Goal: Navigation & Orientation: Find specific page/section

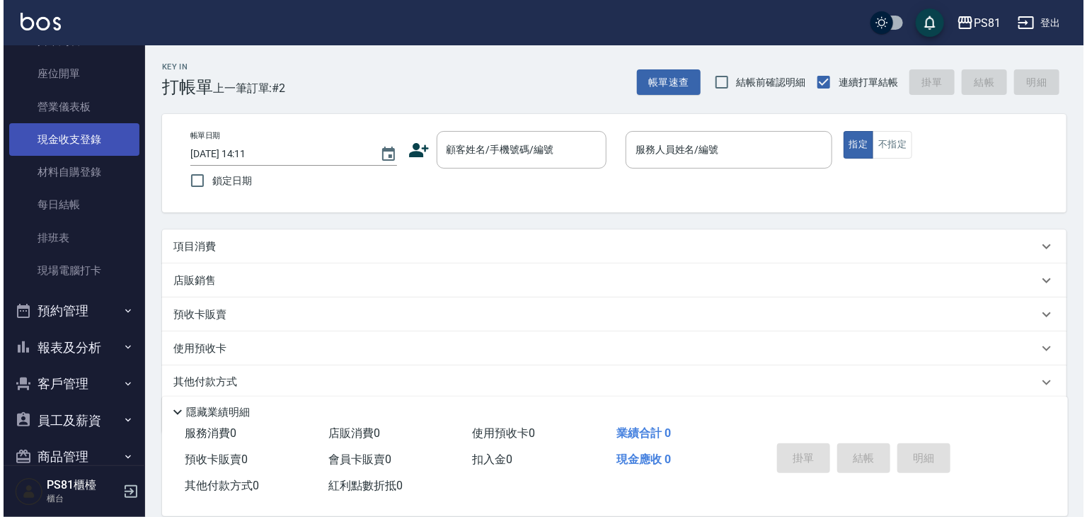
scroll to position [142, 0]
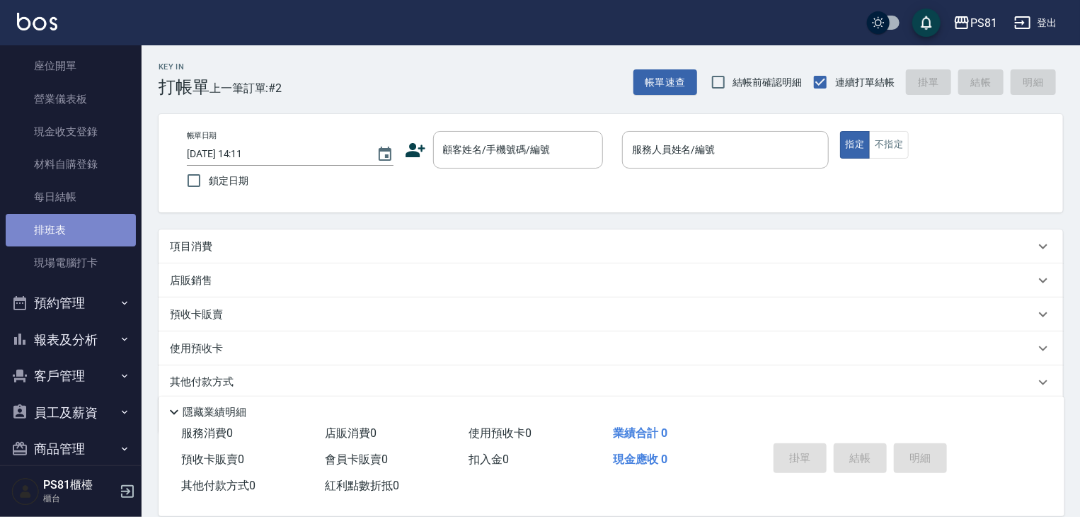
click at [72, 227] on link "排班表" at bounding box center [71, 230] width 130 height 33
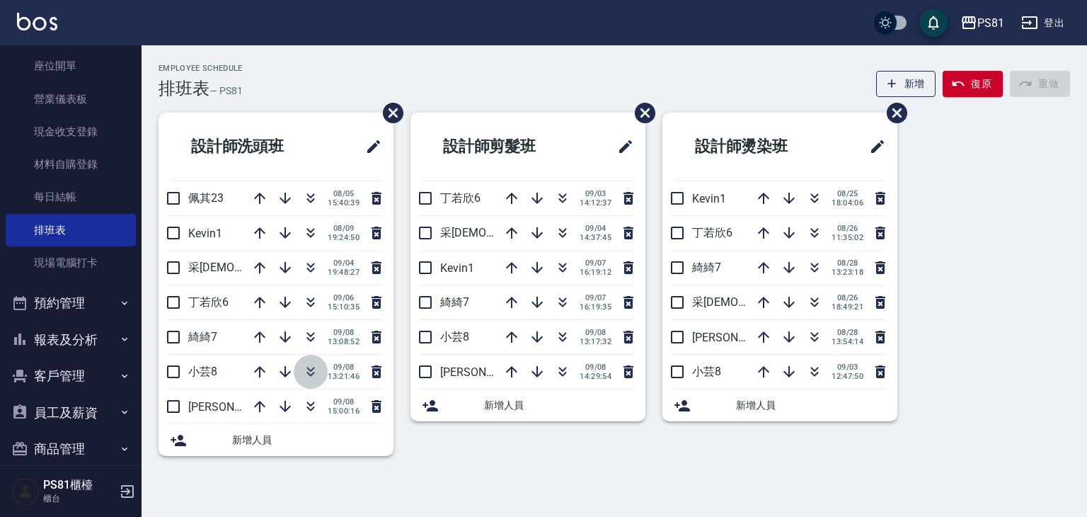
click at [314, 369] on icon "button" at bounding box center [310, 371] width 17 height 17
click at [108, 375] on button "客戶管理" at bounding box center [71, 375] width 130 height 37
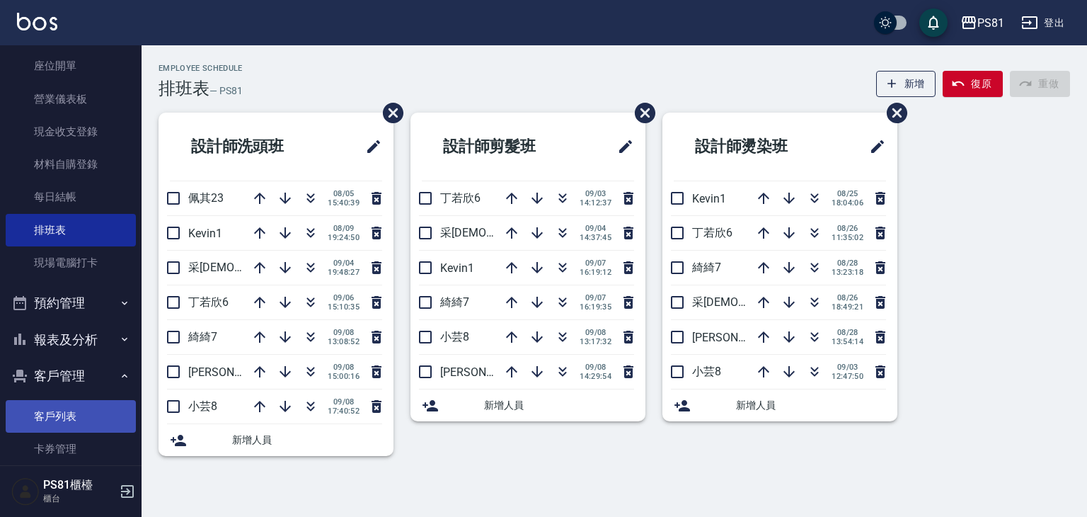
click at [90, 403] on link "客戶列表" at bounding box center [71, 416] width 130 height 33
